Goal: Task Accomplishment & Management: Manage account settings

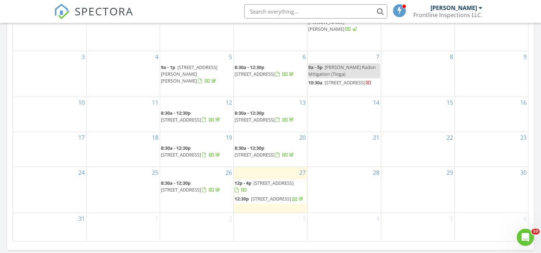
scroll to position [438, 0]
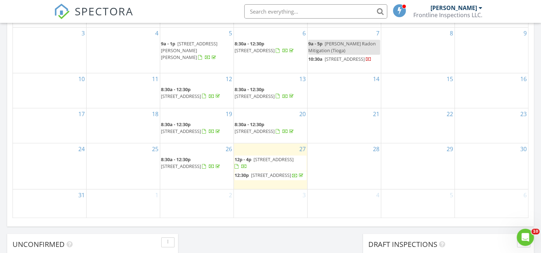
click at [274, 14] on input "text" at bounding box center [315, 11] width 143 height 14
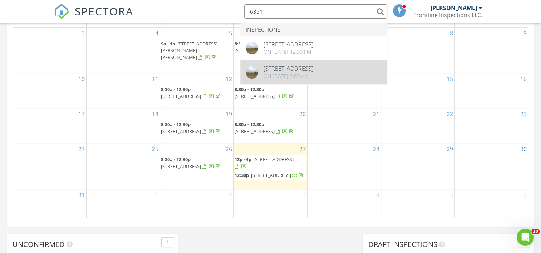
type input "6351"
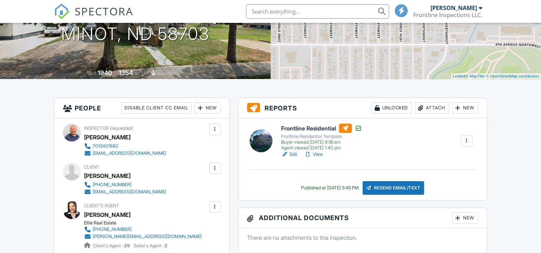
scroll to position [114, 0]
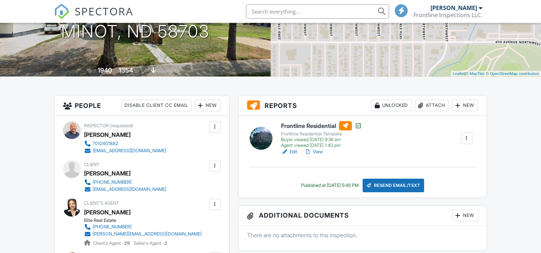
click at [465, 139] on div at bounding box center [466, 138] width 7 height 7
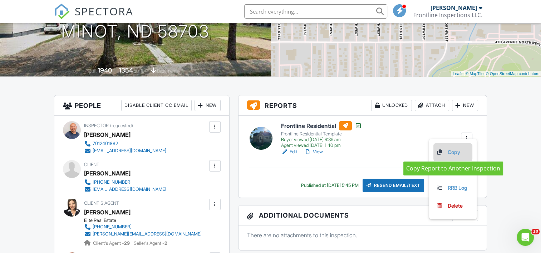
scroll to position [0, 0]
click at [454, 155] on link "Copy" at bounding box center [452, 152] width 33 height 8
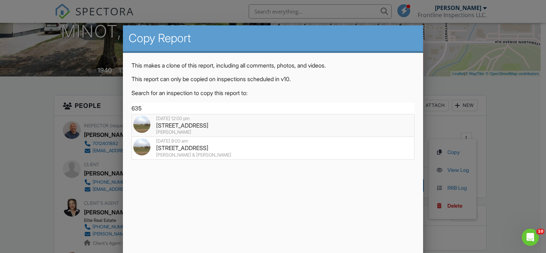
click at [229, 127] on div "6351 53rd St NW, Plaza, ND 58771" at bounding box center [272, 126] width 279 height 8
type input "6351 53rd St NW, Plaza, ND 58771"
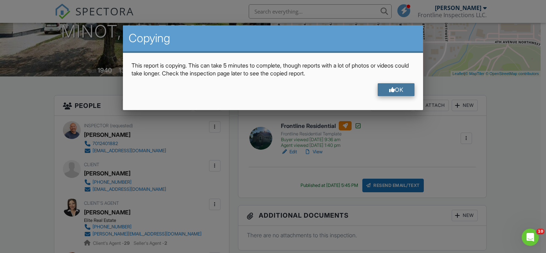
click at [400, 88] on div "OK" at bounding box center [396, 89] width 37 height 13
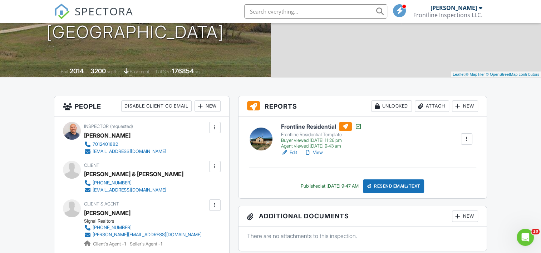
scroll to position [114, 0]
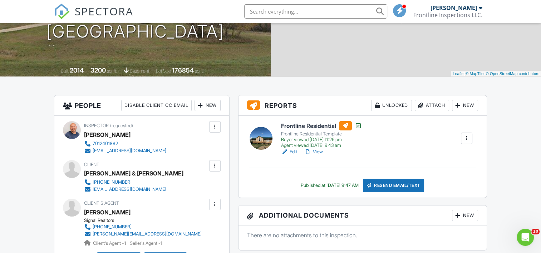
click at [469, 138] on div at bounding box center [466, 138] width 7 height 7
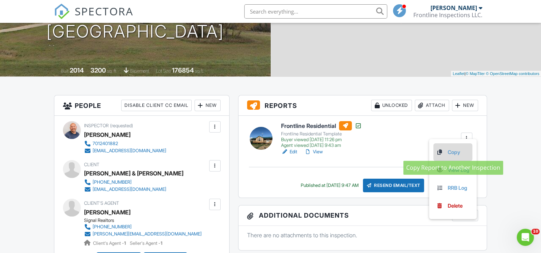
click at [453, 152] on link "Copy" at bounding box center [452, 152] width 33 height 8
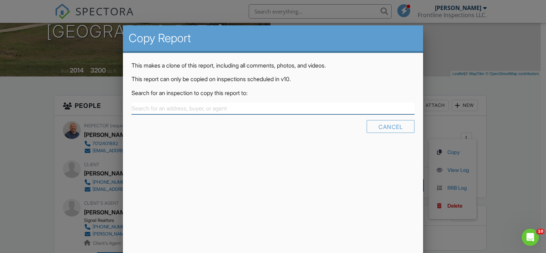
click at [221, 110] on input "text" at bounding box center [273, 109] width 283 height 12
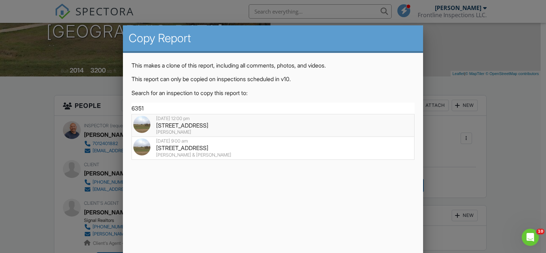
click at [192, 126] on div "6351 53rd St NW, Plaza, ND 58771" at bounding box center [272, 126] width 279 height 8
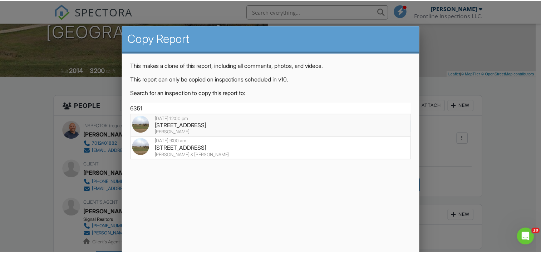
type input "6351 53rd St NW, Plaza, ND 58771"
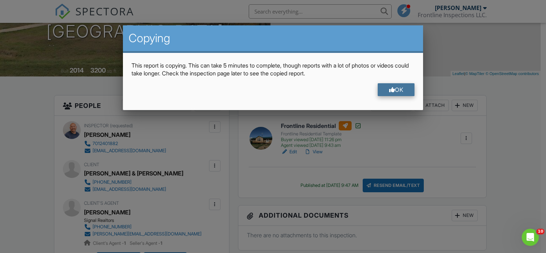
click at [399, 93] on div "OK" at bounding box center [396, 89] width 37 height 13
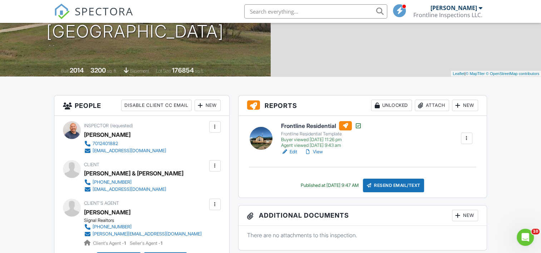
click at [316, 152] on link "View" at bounding box center [313, 151] width 19 height 7
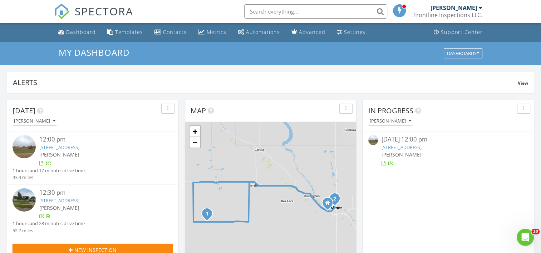
click at [409, 147] on link "[STREET_ADDRESS]" at bounding box center [401, 147] width 40 height 6
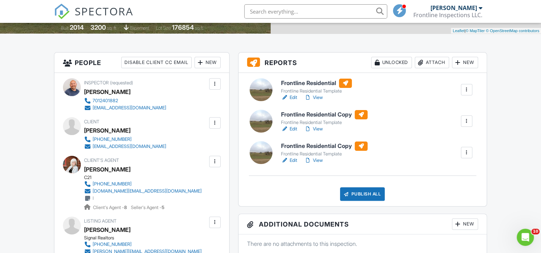
click at [312, 116] on h6 "Frontline Residential Copy" at bounding box center [324, 114] width 86 height 9
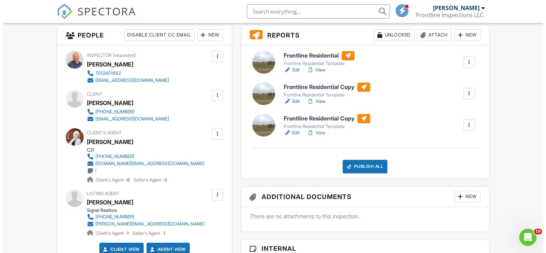
scroll to position [186, 0]
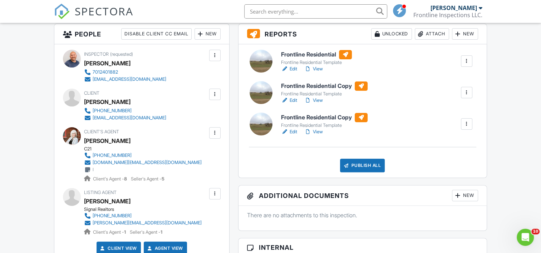
click at [467, 125] on div at bounding box center [466, 123] width 7 height 7
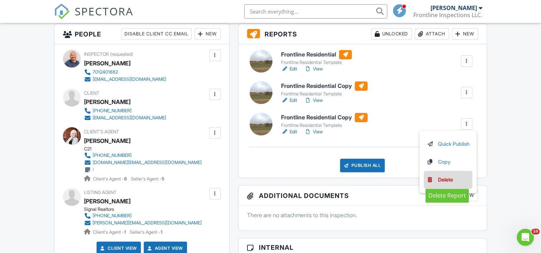
click at [450, 182] on div "Delete" at bounding box center [445, 180] width 15 height 8
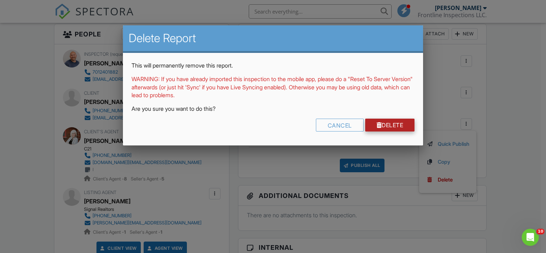
click at [391, 127] on link "Delete" at bounding box center [390, 125] width 50 height 13
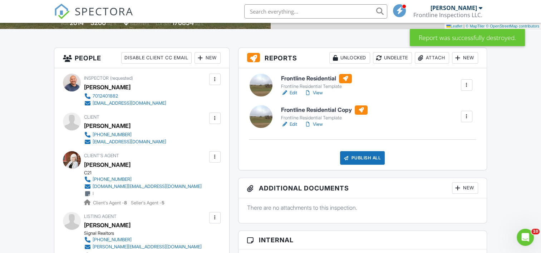
click at [311, 78] on h6 "Frontline Residential" at bounding box center [316, 78] width 71 height 9
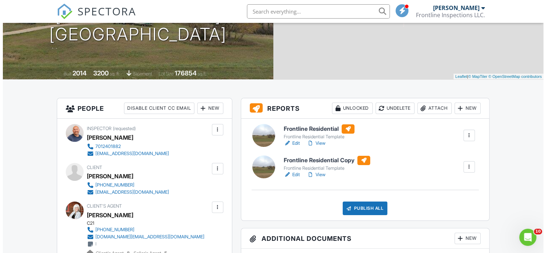
scroll to position [114, 0]
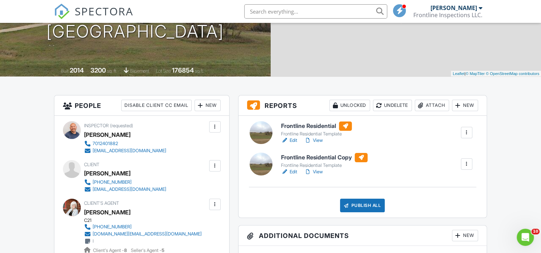
click at [465, 132] on div at bounding box center [466, 132] width 7 height 7
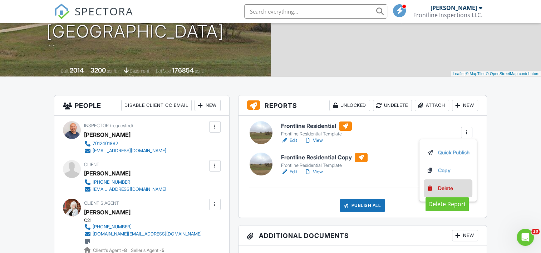
click at [442, 190] on div "Delete" at bounding box center [445, 188] width 15 height 8
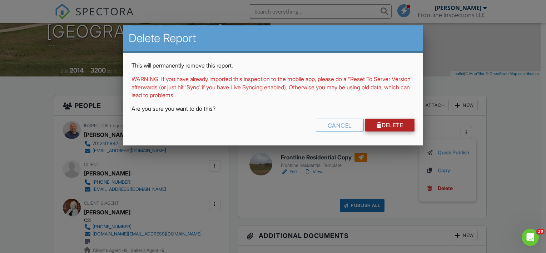
click at [386, 123] on link "Delete" at bounding box center [390, 125] width 50 height 13
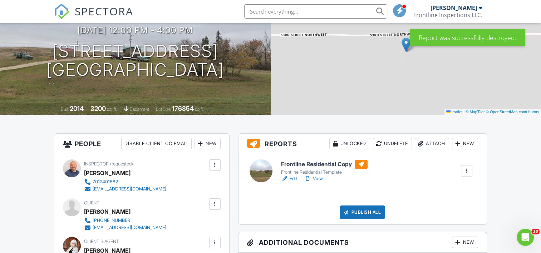
scroll to position [86, 0]
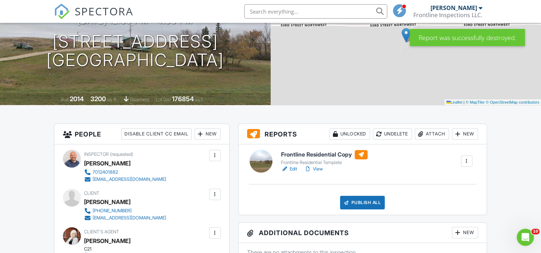
click at [319, 172] on link "View" at bounding box center [313, 168] width 19 height 7
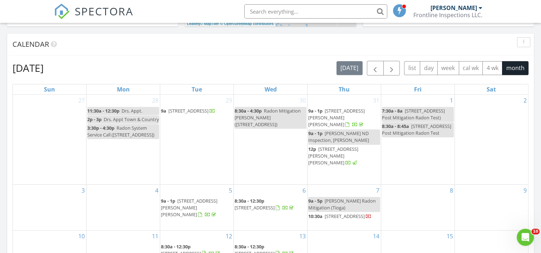
scroll to position [224, 0]
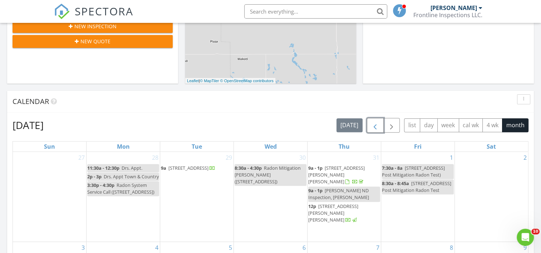
click at [377, 127] on span "button" at bounding box center [375, 125] width 9 height 9
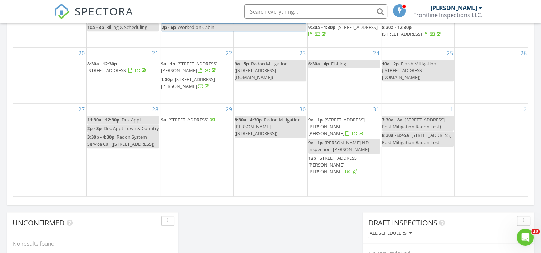
scroll to position [476, 0]
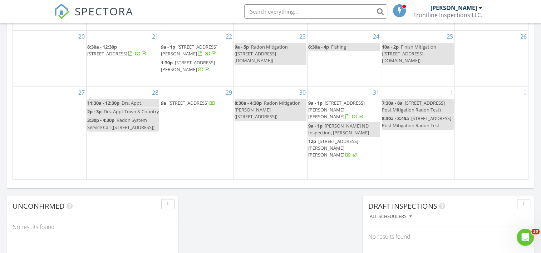
click at [318, 10] on input "text" at bounding box center [315, 11] width 143 height 14
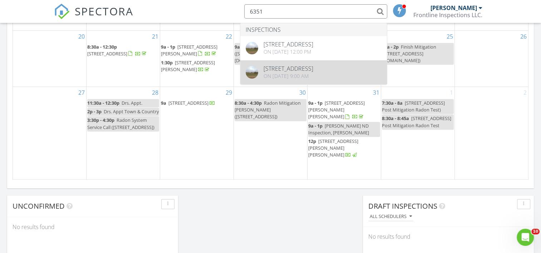
type input "6351"
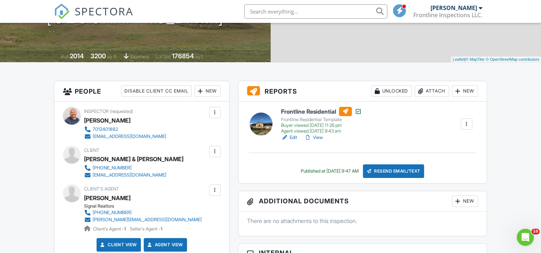
click at [468, 123] on div at bounding box center [466, 123] width 7 height 7
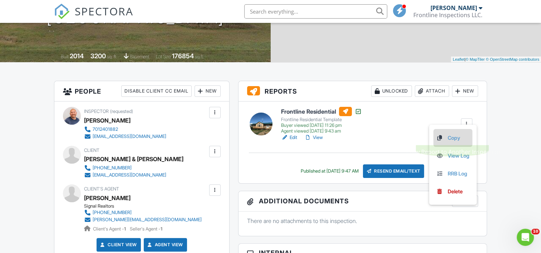
click at [453, 136] on link "Copy" at bounding box center [452, 138] width 33 height 8
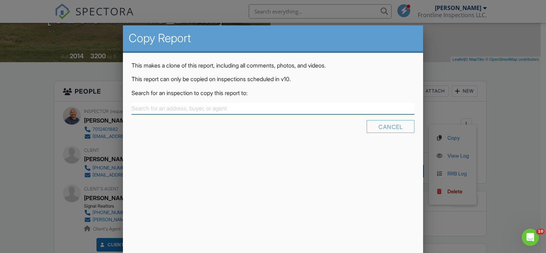
click at [149, 106] on input "text" at bounding box center [273, 109] width 283 height 12
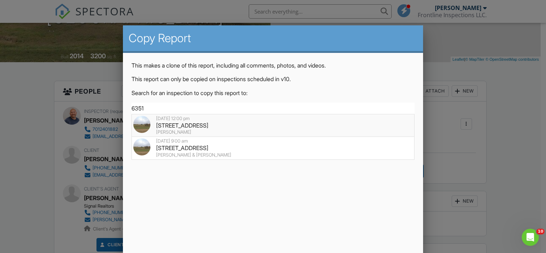
click at [182, 127] on div "6351 53rd St NW, Plaza, ND 58771" at bounding box center [272, 126] width 279 height 8
type input "6351 53rd St NW, Plaza, ND 58771"
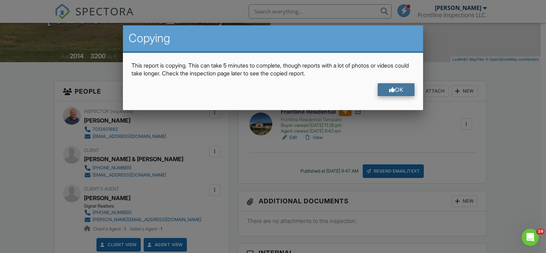
click at [400, 86] on div "OK" at bounding box center [396, 89] width 37 height 13
